Goal: Task Accomplishment & Management: Use online tool/utility

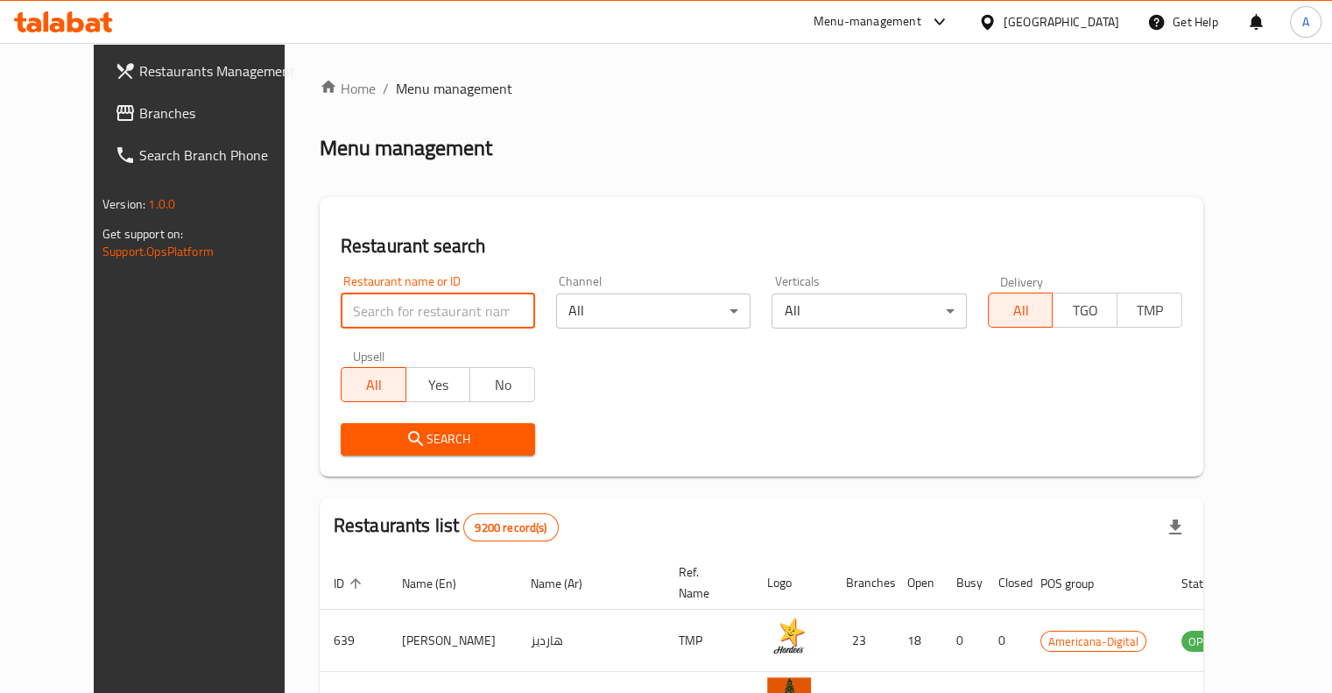
click at [426, 300] on input "search" at bounding box center [438, 310] width 194 height 35
type input "al malqa"
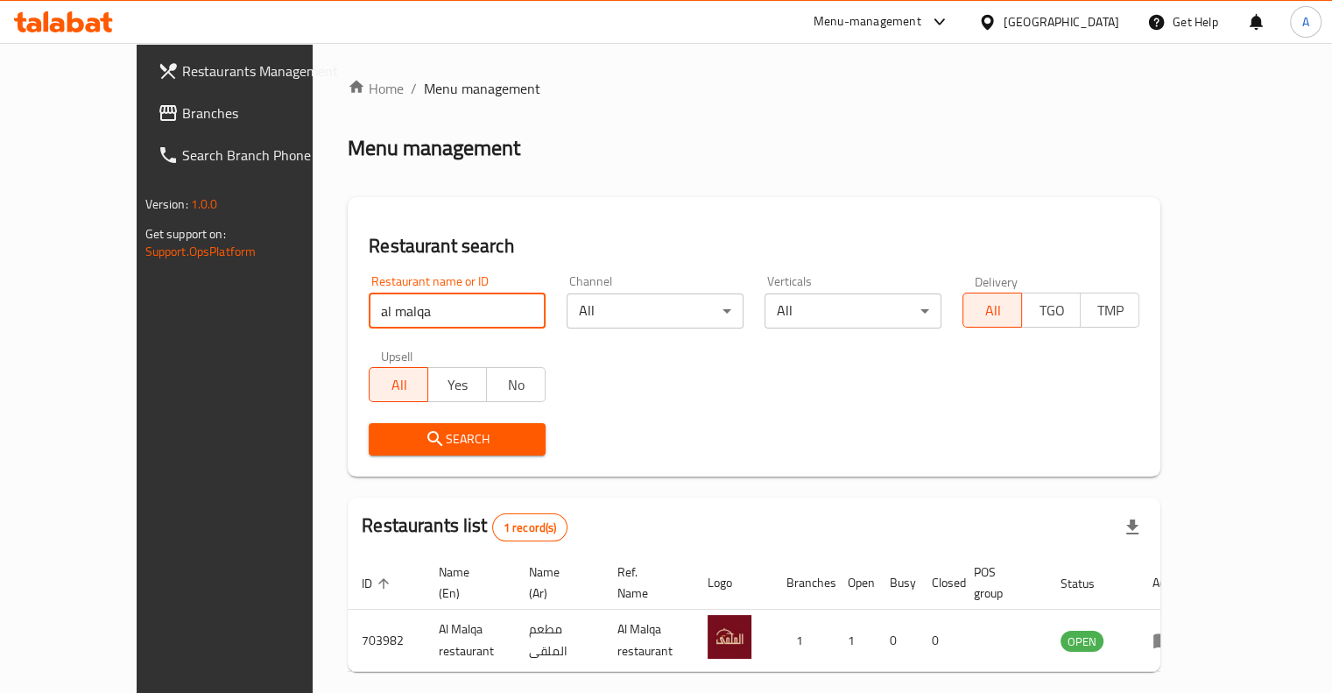
scroll to position [53, 0]
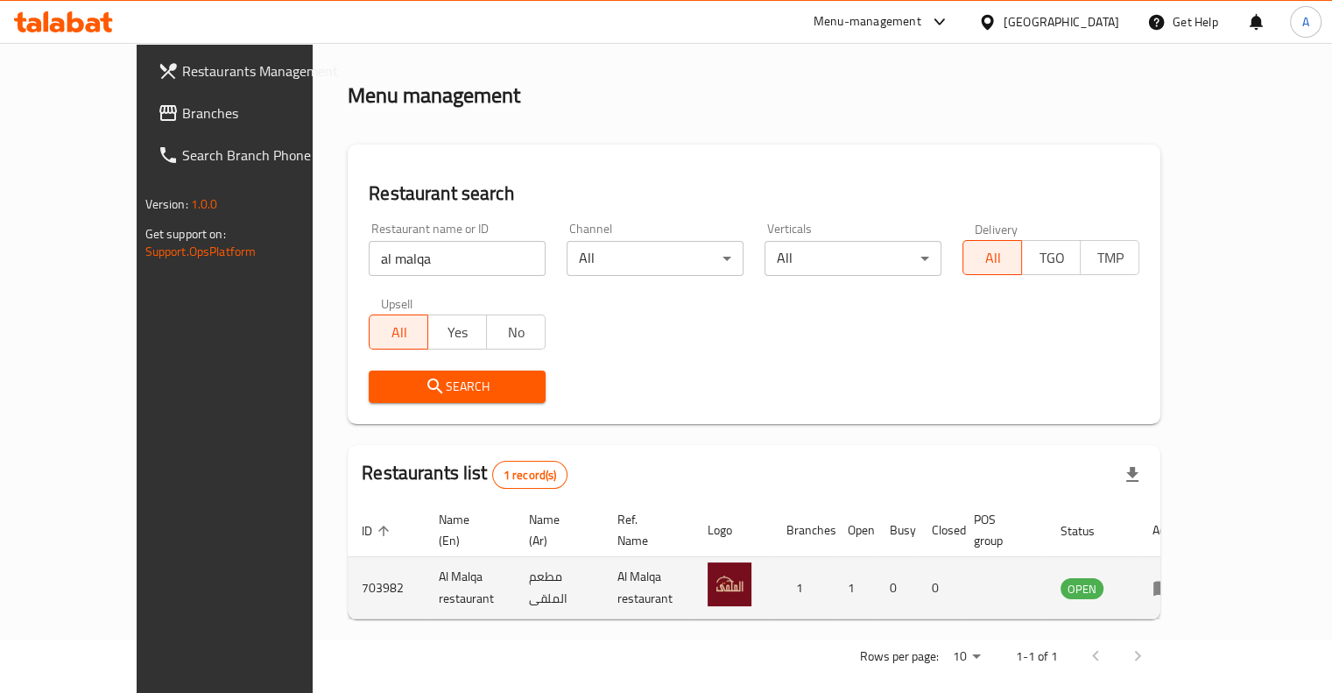
click at [348, 581] on td "703982" at bounding box center [386, 588] width 77 height 62
click at [348, 578] on td "703982" at bounding box center [386, 588] width 77 height 62
copy td "703982"
click at [1173, 577] on icon "enhanced table" at bounding box center [1162, 587] width 21 height 21
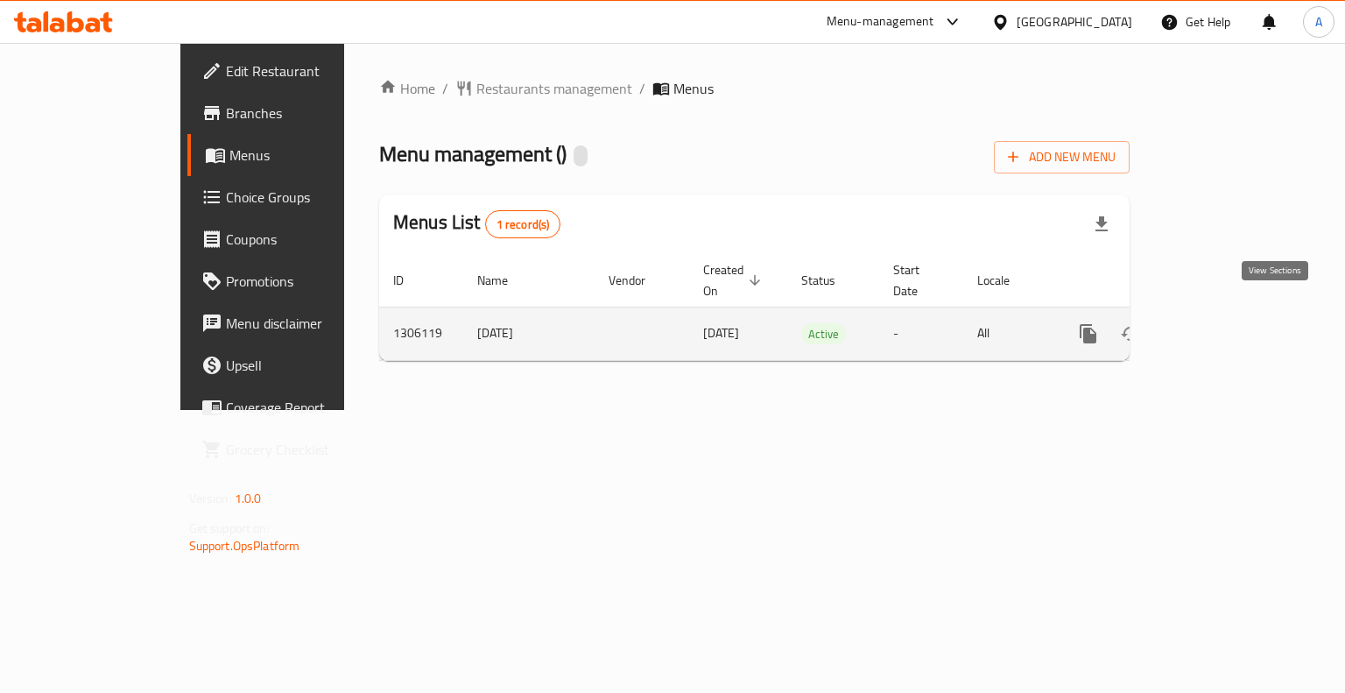
click at [1235, 313] on link "enhanced table" at bounding box center [1214, 334] width 42 height 42
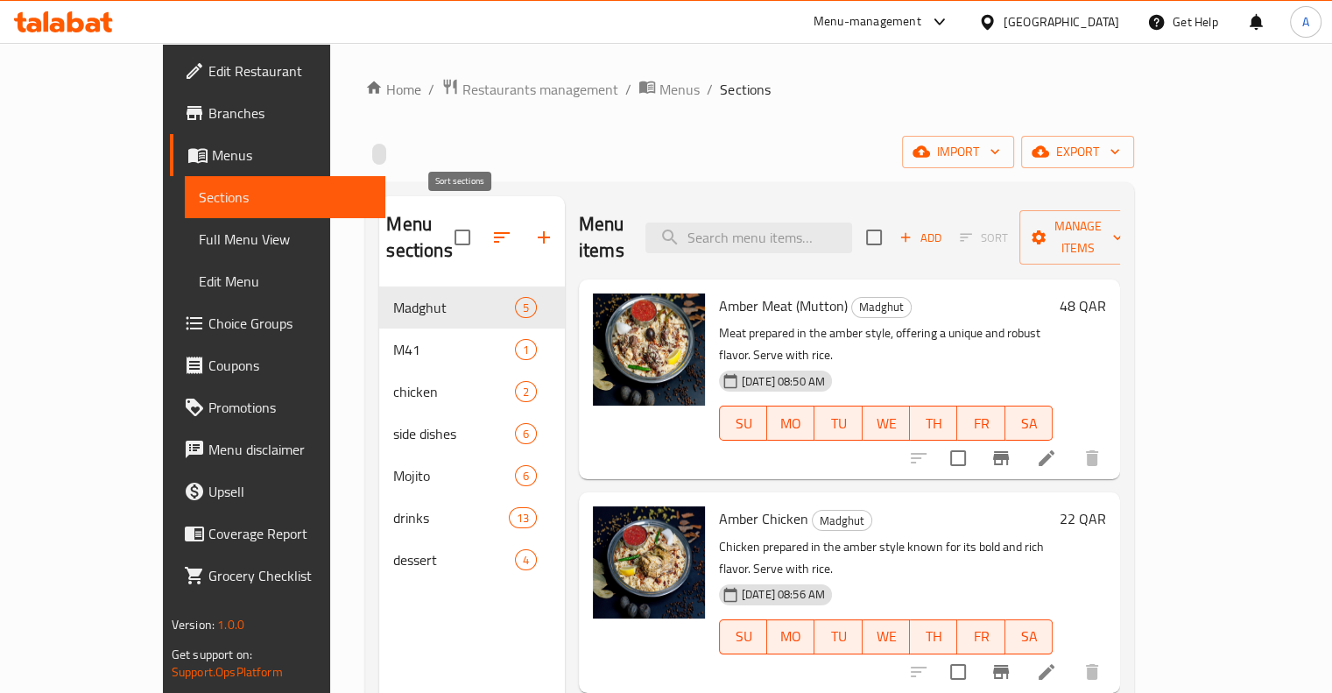
click at [491, 227] on icon "button" at bounding box center [501, 237] width 21 height 21
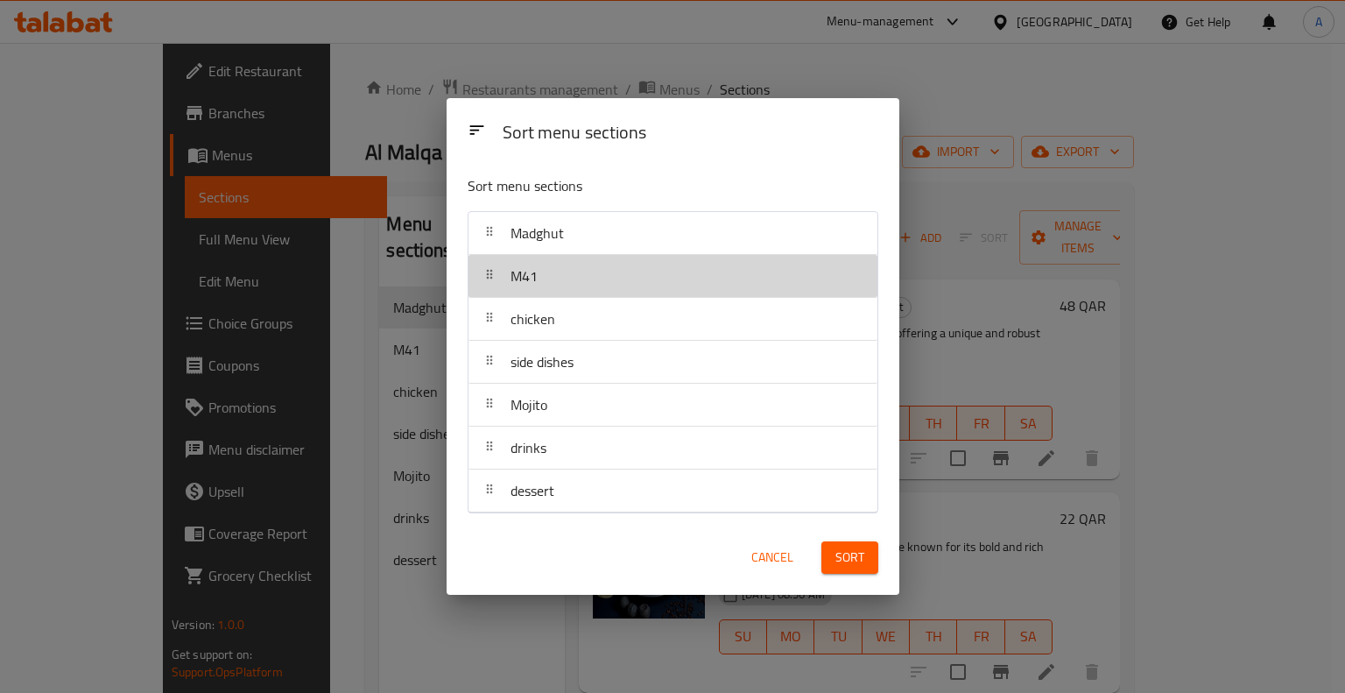
drag, startPoint x: 628, startPoint y: 276, endPoint x: 630, endPoint y: 253, distance: 22.9
click at [630, 253] on nav "Madghut M41 chicken side dishes Mojito drinks dessert" at bounding box center [673, 362] width 411 height 302
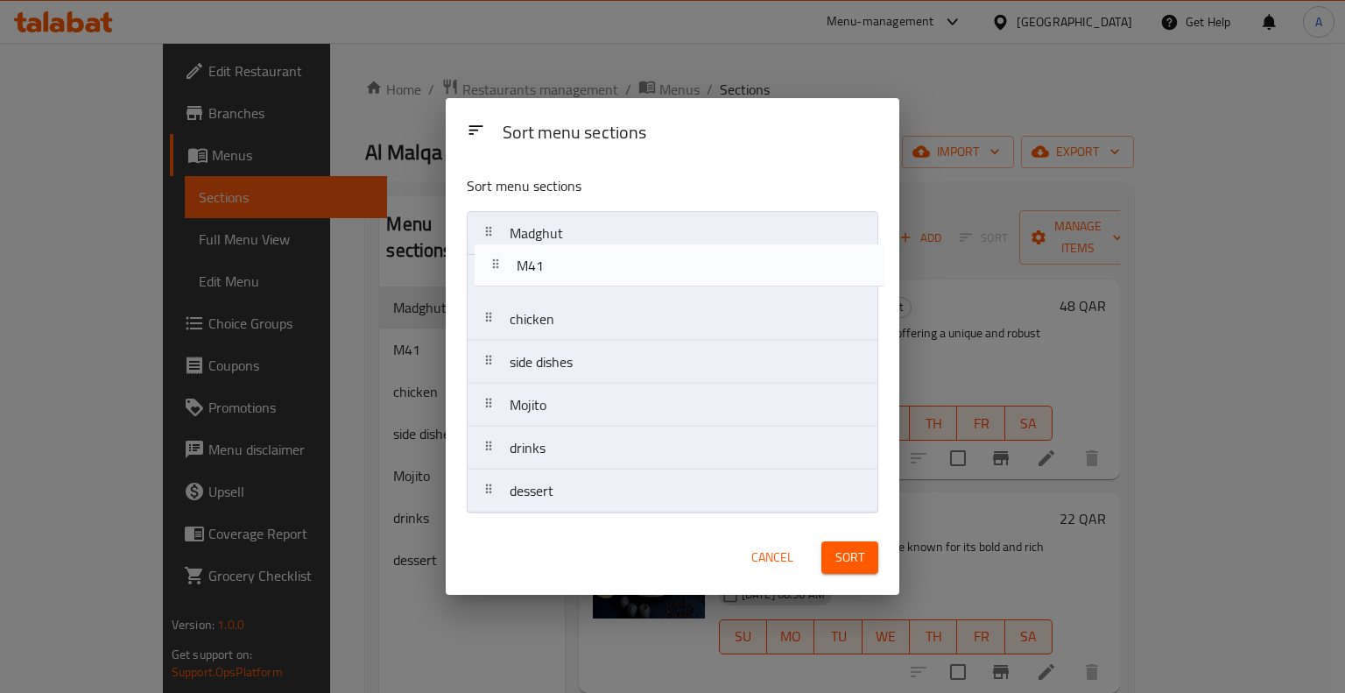
drag, startPoint x: 633, startPoint y: 279, endPoint x: 661, endPoint y: 228, distance: 58.8
click at [661, 228] on nav "Madghut M41 chicken side dishes Mojito drinks dessert" at bounding box center [672, 362] width 411 height 302
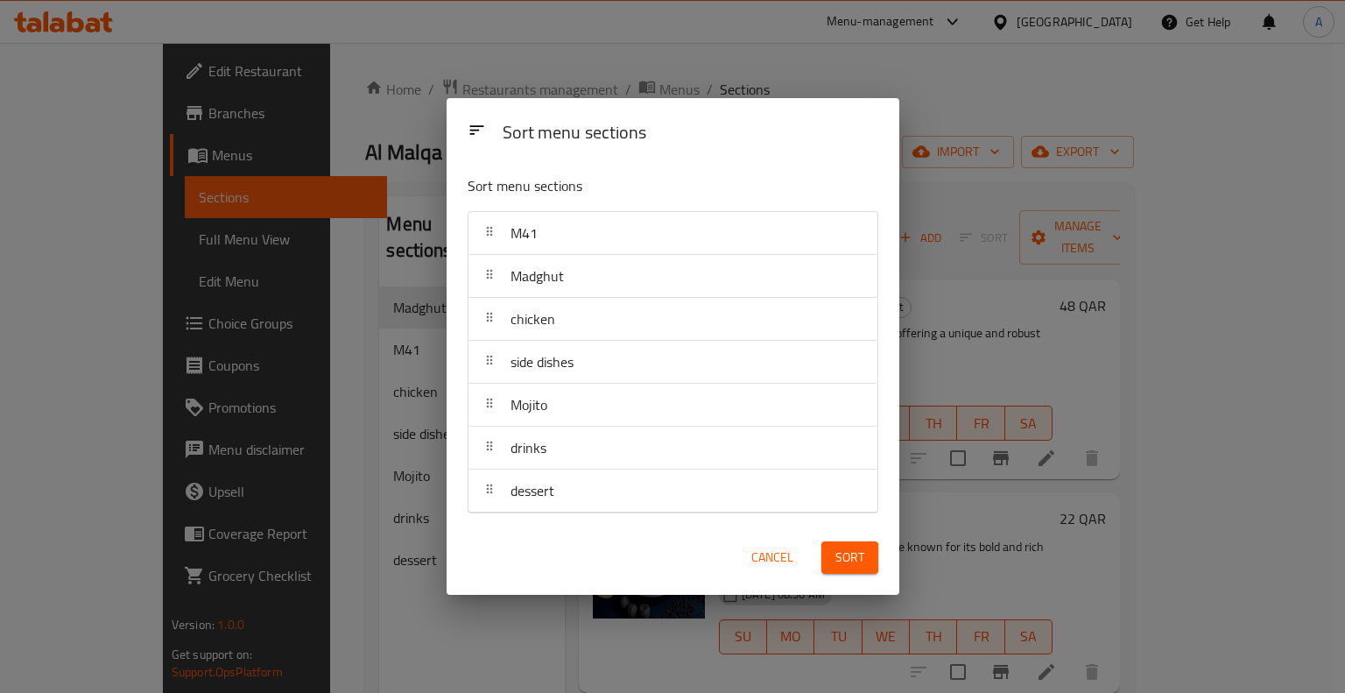
click at [848, 542] on button "Sort" at bounding box center [849, 557] width 57 height 32
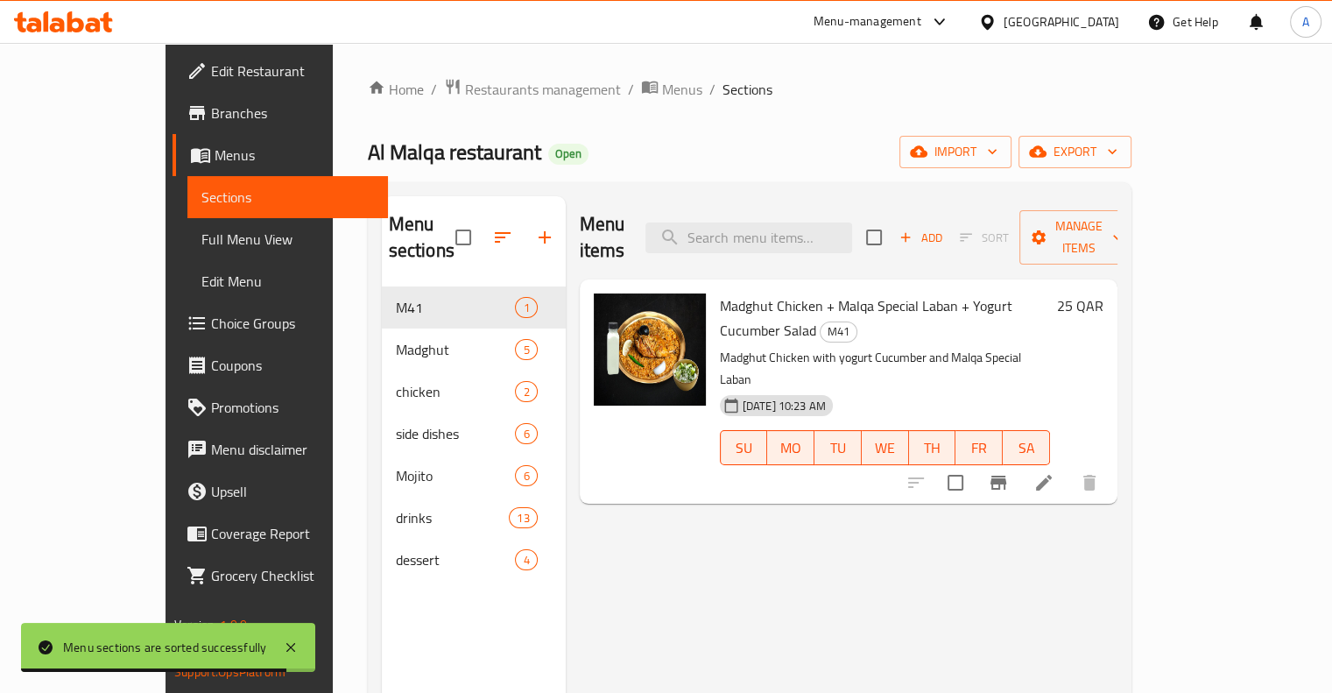
click at [1103, 293] on h6 "25 QAR" at bounding box center [1080, 305] width 46 height 25
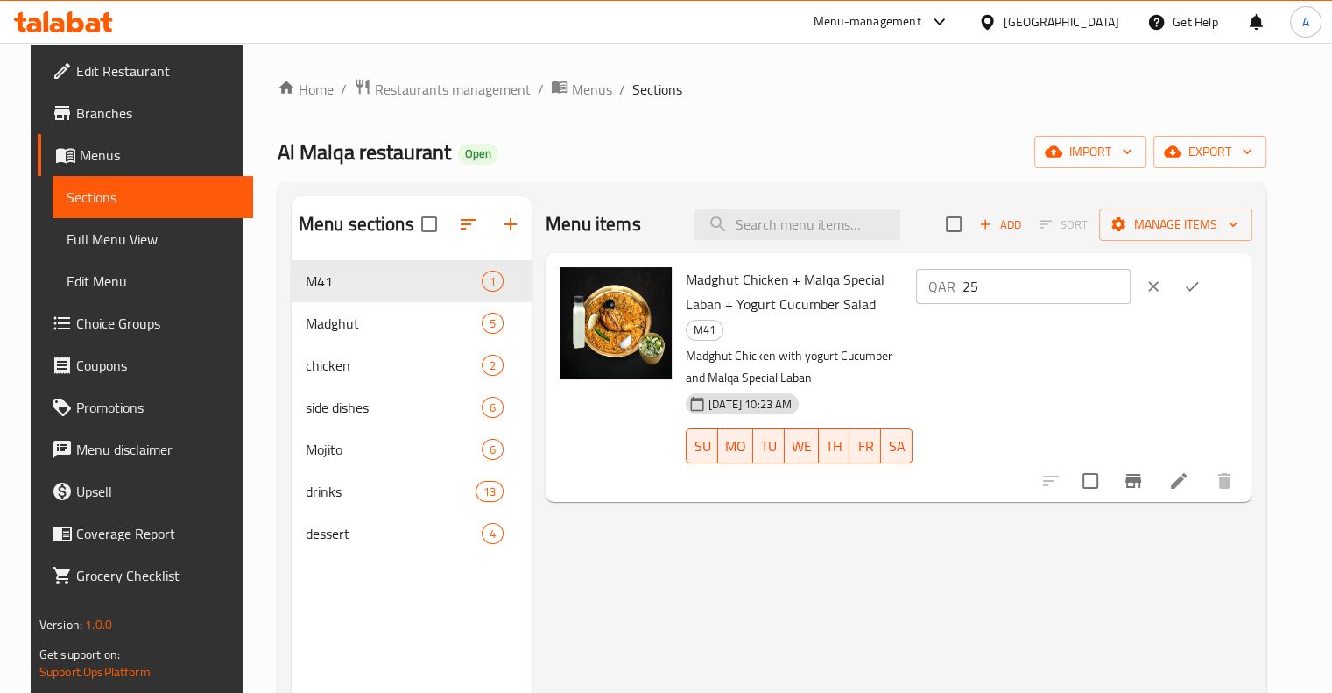
click at [1058, 286] on input "25" at bounding box center [1046, 286] width 168 height 35
type input "2"
type input "32"
click at [1211, 284] on button "ok" at bounding box center [1191, 286] width 39 height 39
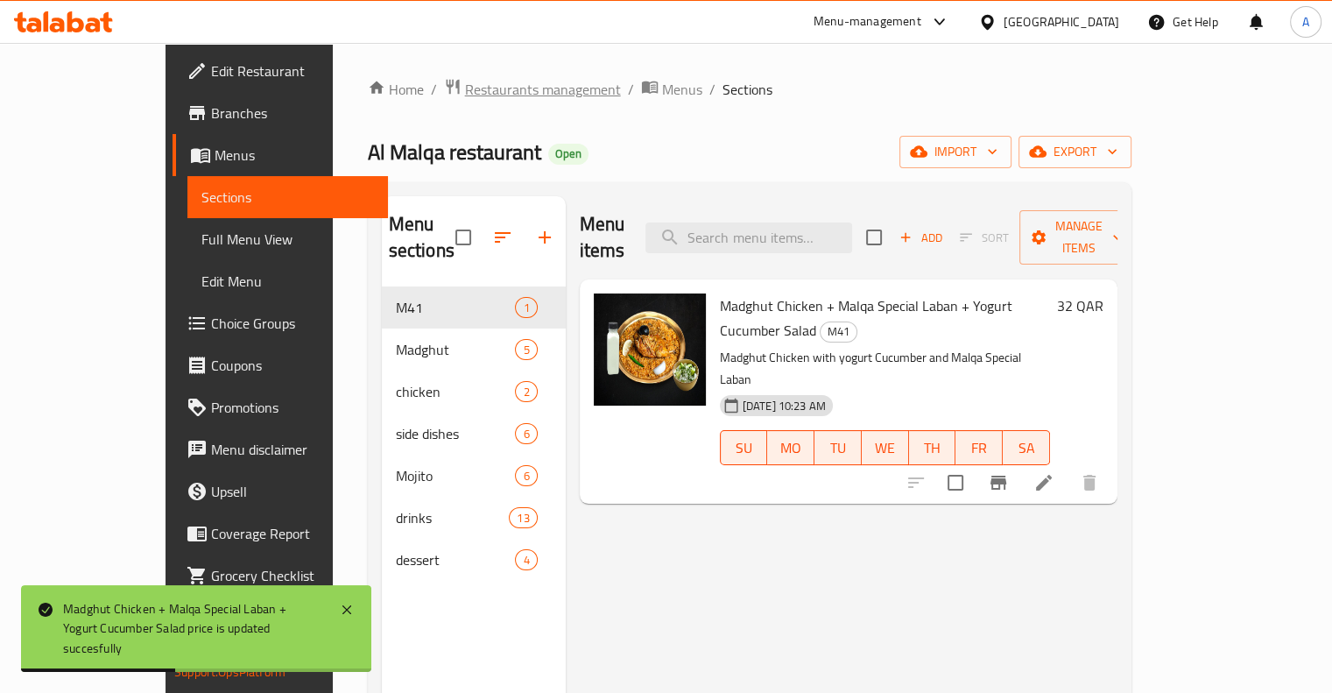
click at [469, 83] on span "Restaurants management" at bounding box center [543, 89] width 156 height 21
